Goal: Find specific page/section

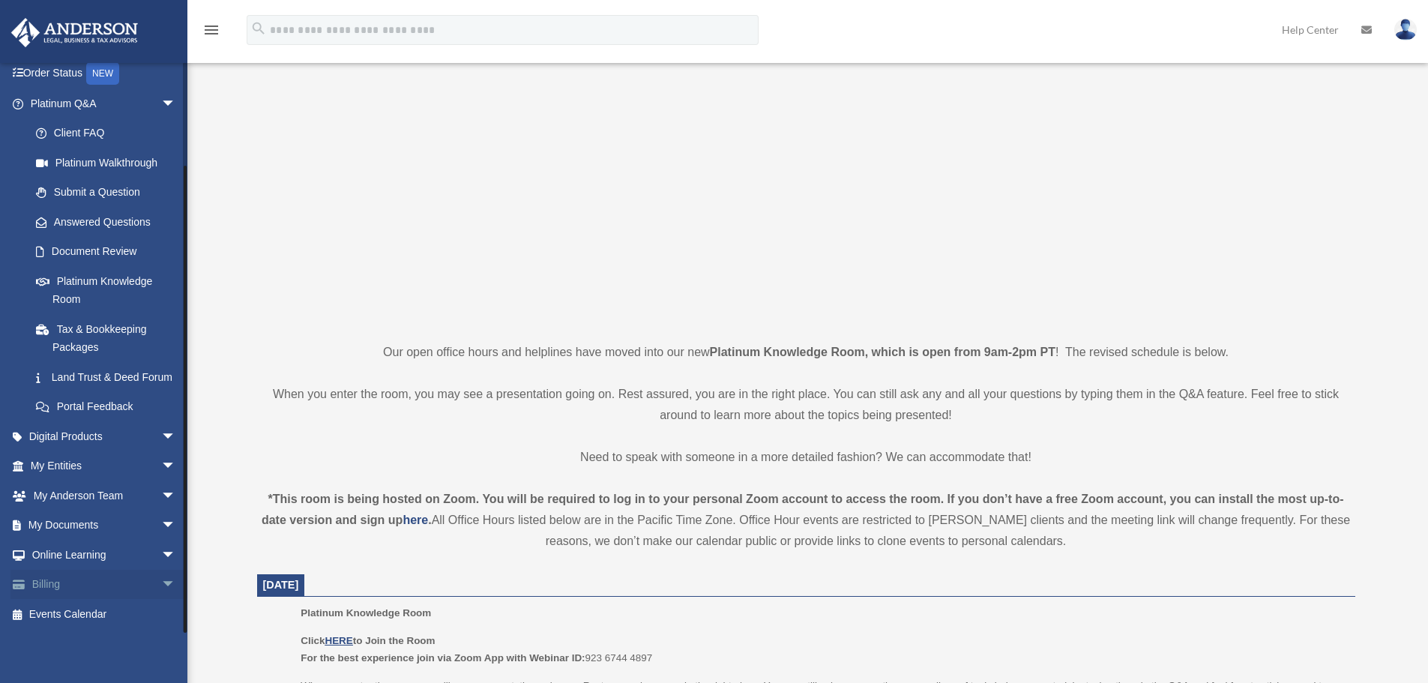
scroll to position [125, 0]
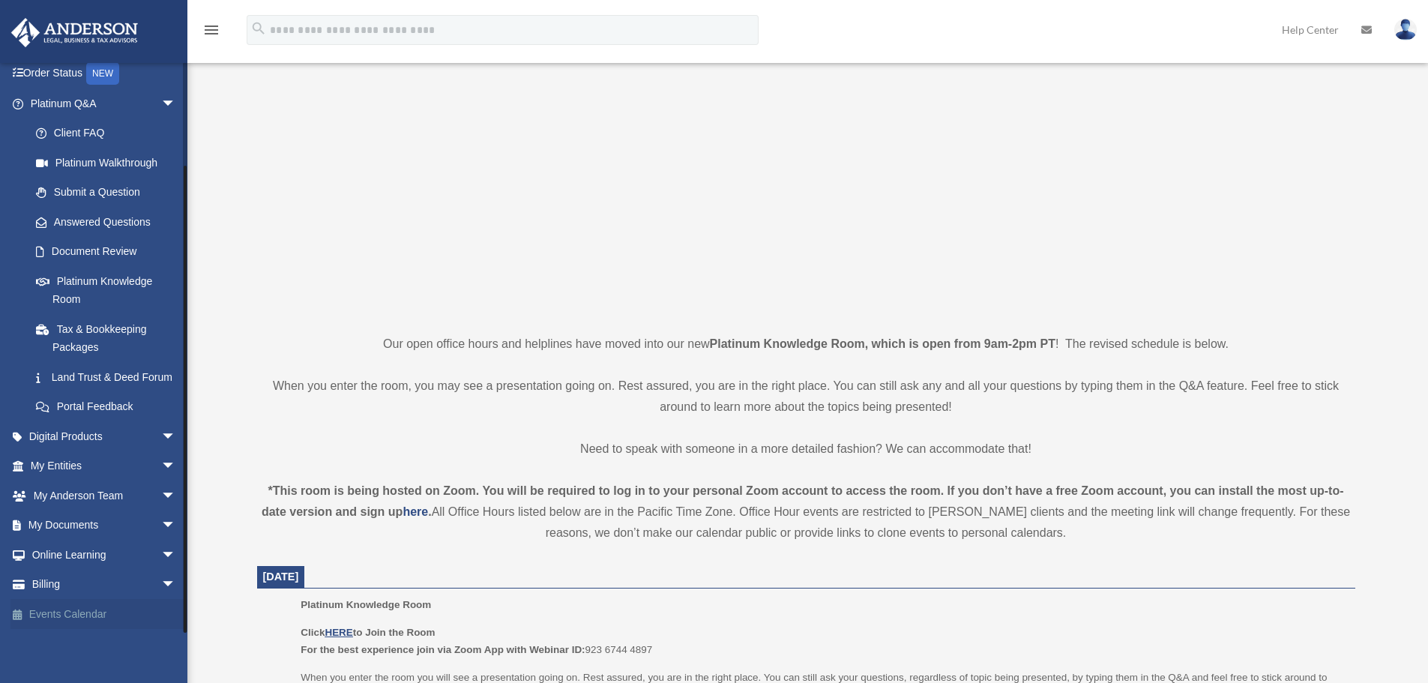
click at [100, 619] on link "Events Calendar" at bounding box center [104, 614] width 188 height 30
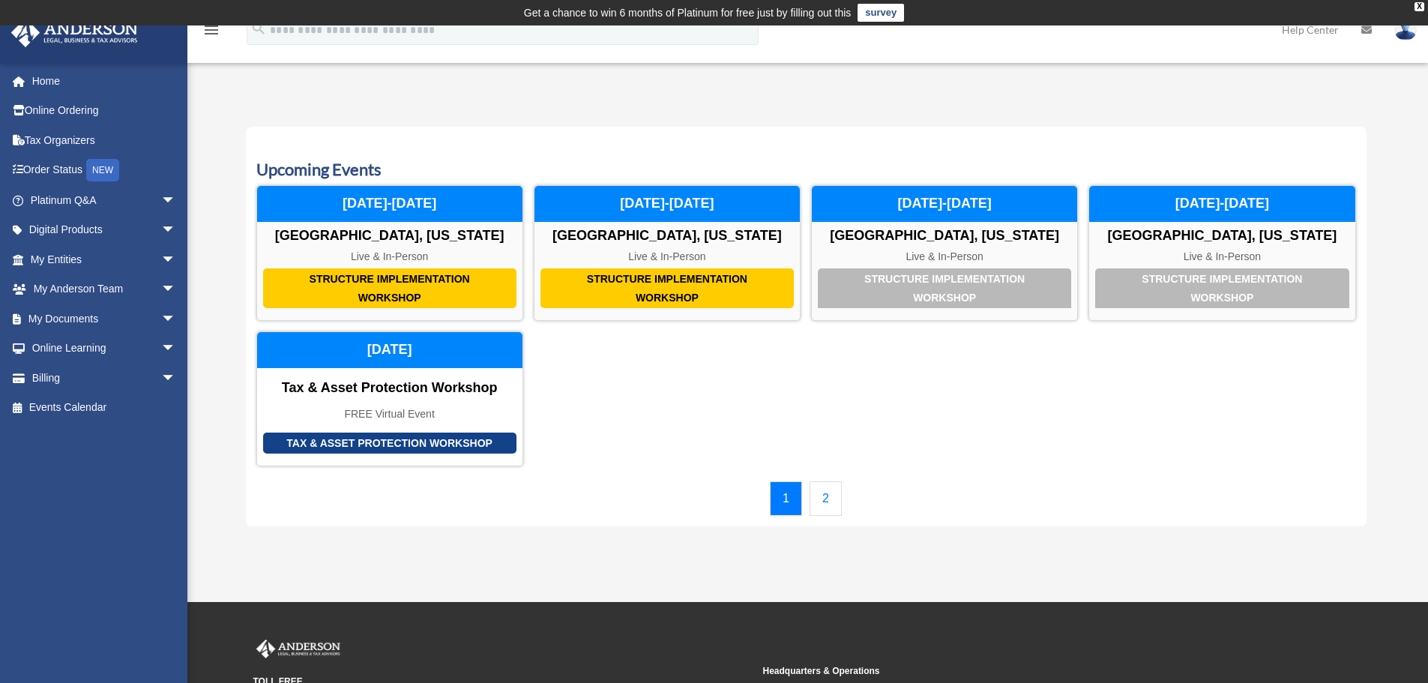
click at [832, 505] on link "2" at bounding box center [825, 498] width 32 height 34
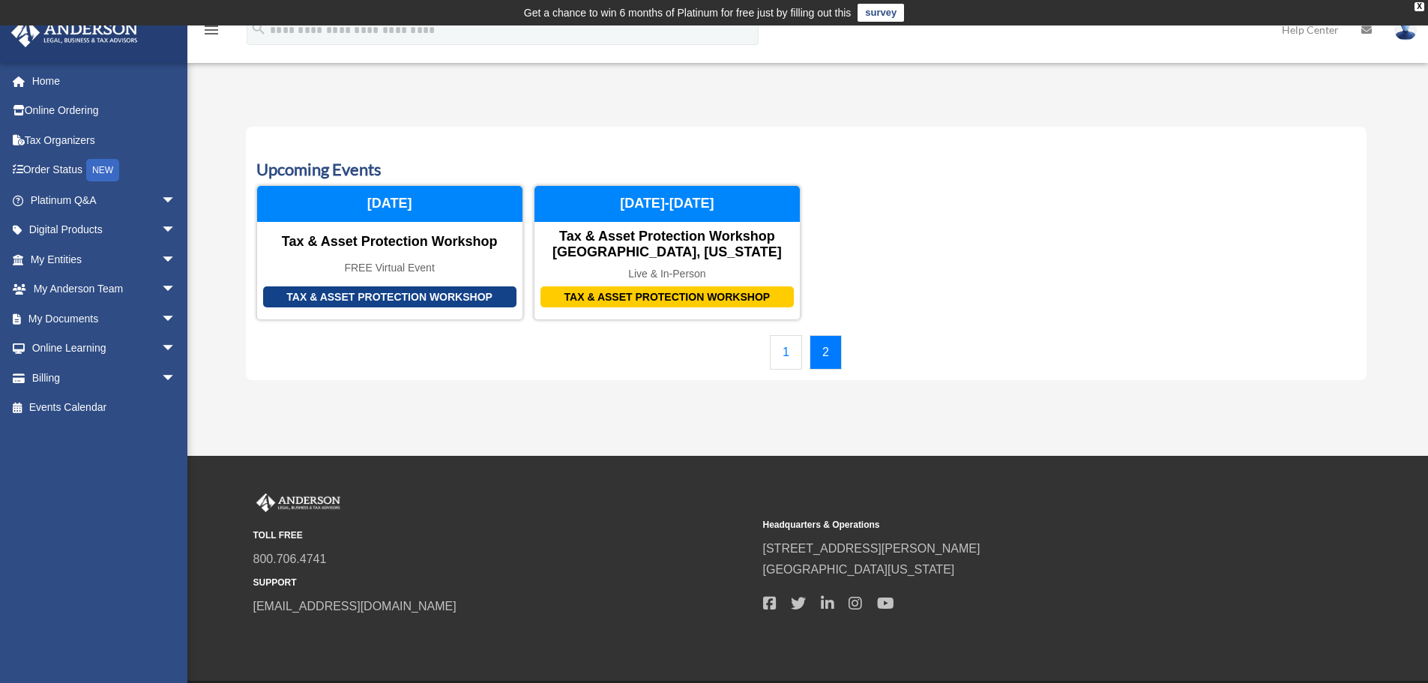
click at [780, 348] on link "1" at bounding box center [786, 352] width 32 height 34
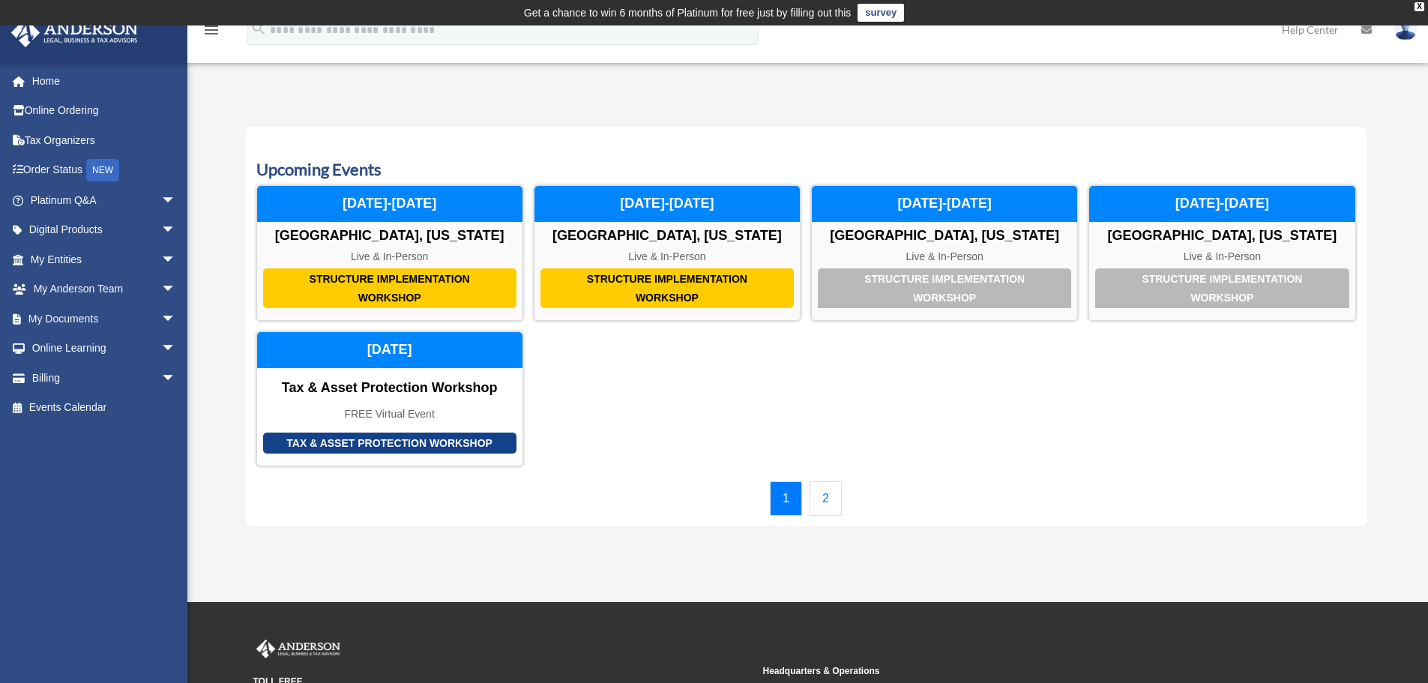
click at [236, 84] on div "Calendar [EMAIL_ADDRESS][DOMAIN_NAME] Sign Out [EMAIL_ADDRESS][DOMAIN_NAME] Hom…" at bounding box center [714, 313] width 1428 height 462
click at [59, 70] on link "Home" at bounding box center [104, 81] width 188 height 30
click at [52, 138] on link "Tax Organizers" at bounding box center [104, 140] width 188 height 30
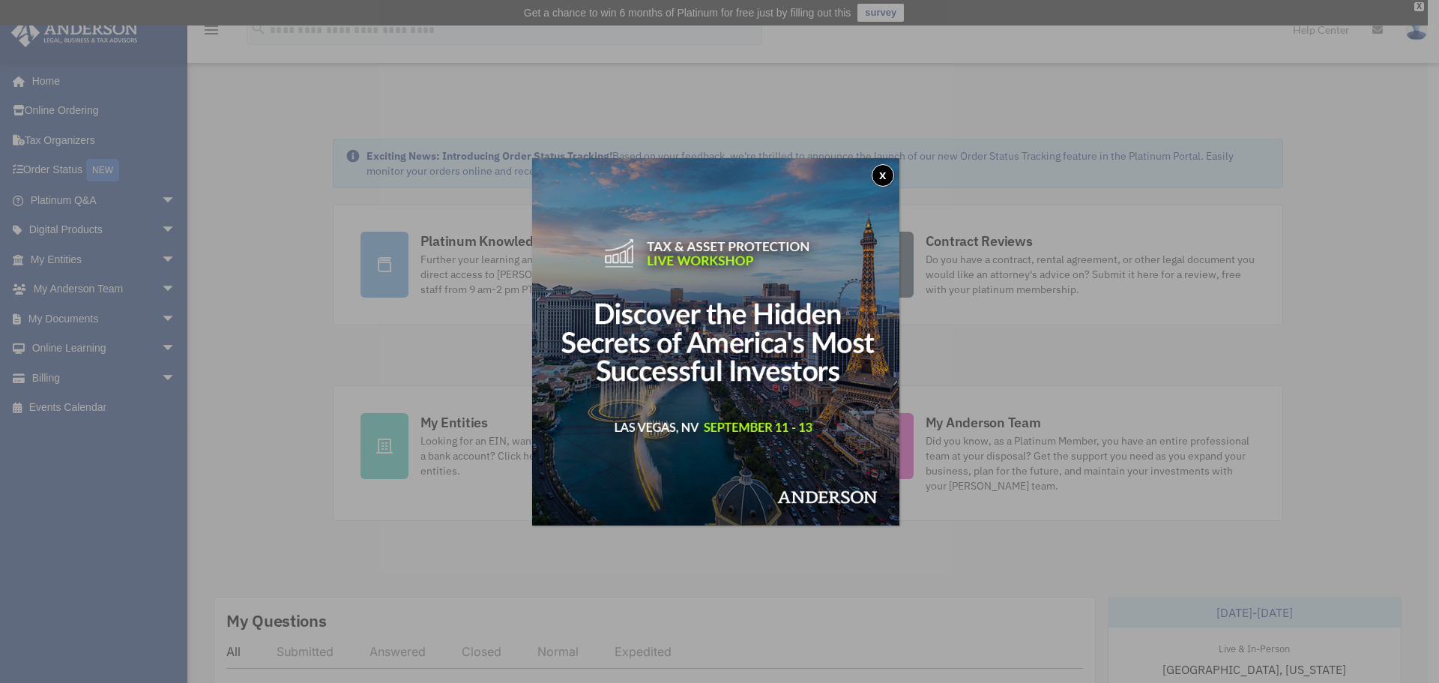
click at [886, 175] on button "x" at bounding box center [883, 175] width 22 height 22
